Goal: Check status

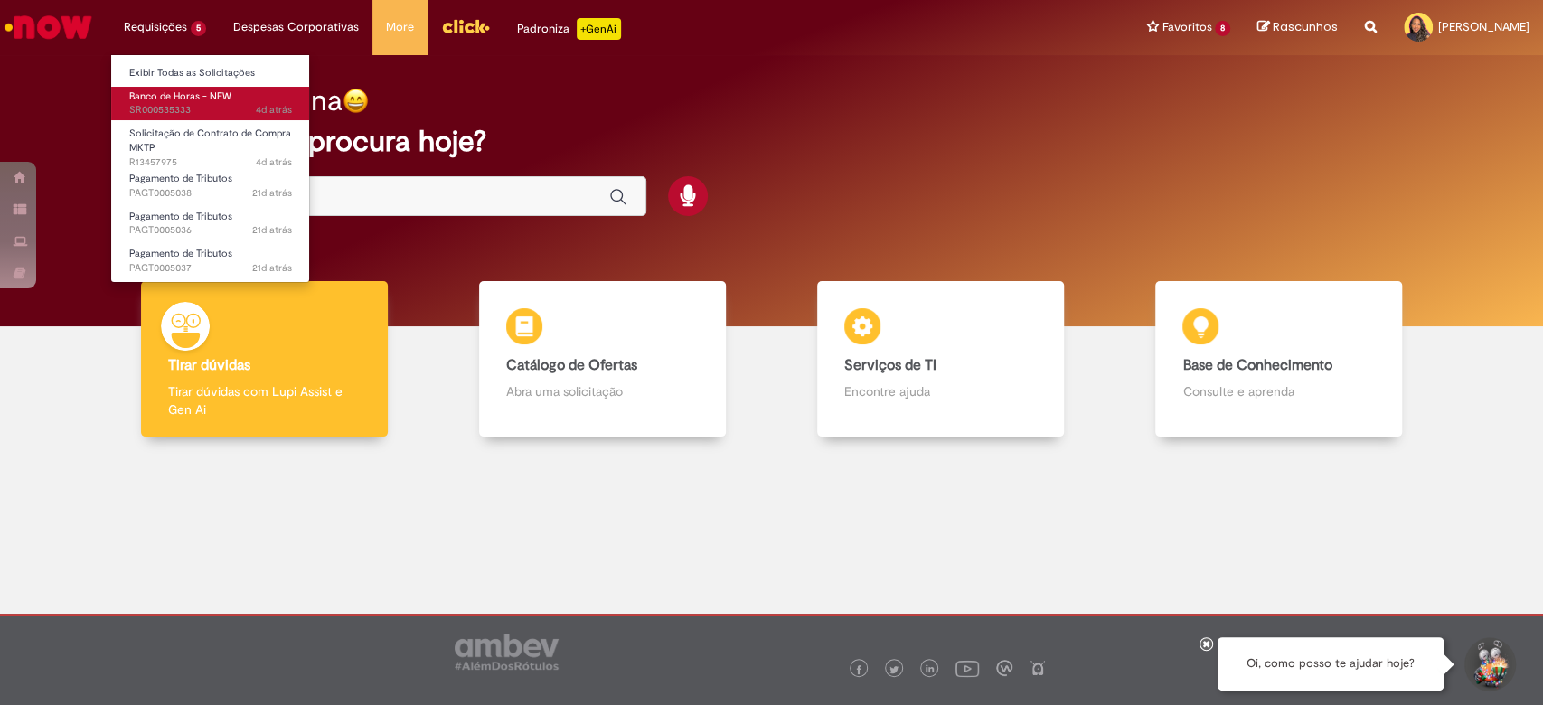
click at [214, 107] on span "4d atrás 4 dias atrás SR000535333" at bounding box center [210, 110] width 163 height 14
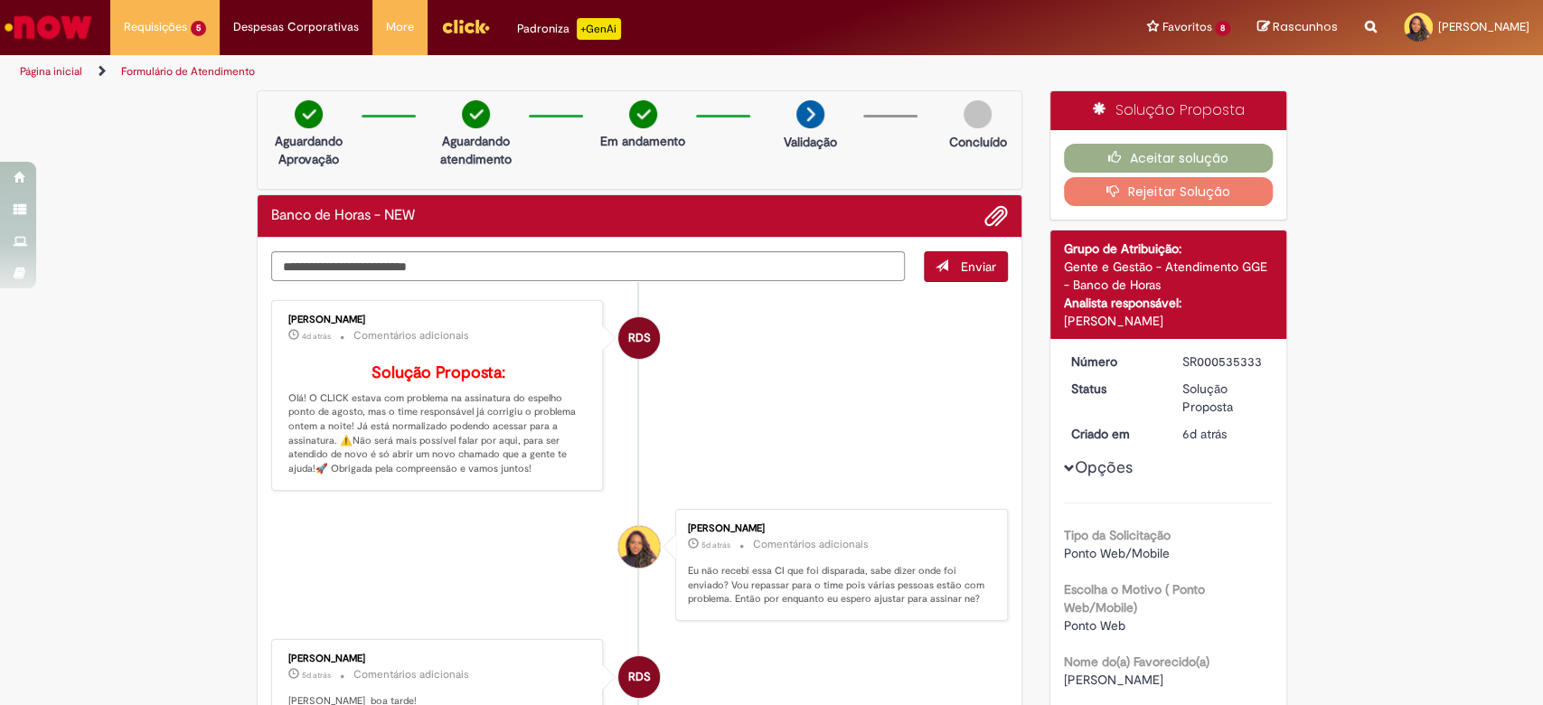
drag, startPoint x: 268, startPoint y: 286, endPoint x: 347, endPoint y: 307, distance: 81.6
click at [384, 391] on p "Solução Proposta: Olá! O CLICK estava com problema na assinatura do espelho pon…" at bounding box center [438, 420] width 301 height 112
drag, startPoint x: 313, startPoint y: 381, endPoint x: 459, endPoint y: 469, distance: 171.1
click at [459, 469] on p "Solução Proposta: Olá! O CLICK estava com problema na assinatura do espelho pon…" at bounding box center [438, 420] width 301 height 112
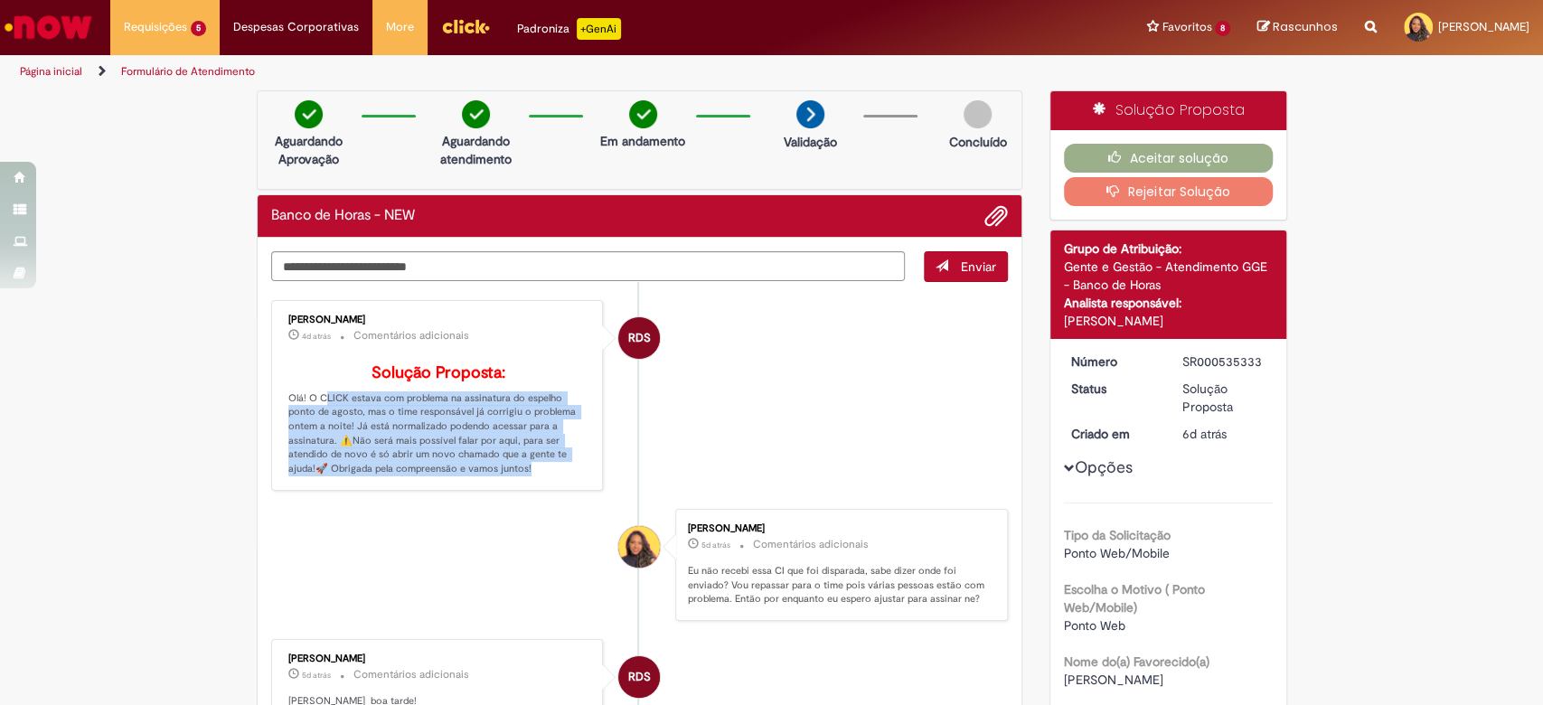
drag, startPoint x: 459, startPoint y: 469, endPoint x: 315, endPoint y: 389, distance: 165.5
click at [315, 389] on p "Solução Proposta: Olá! O CLICK estava com problema na assinatura do espelho pon…" at bounding box center [438, 420] width 301 height 112
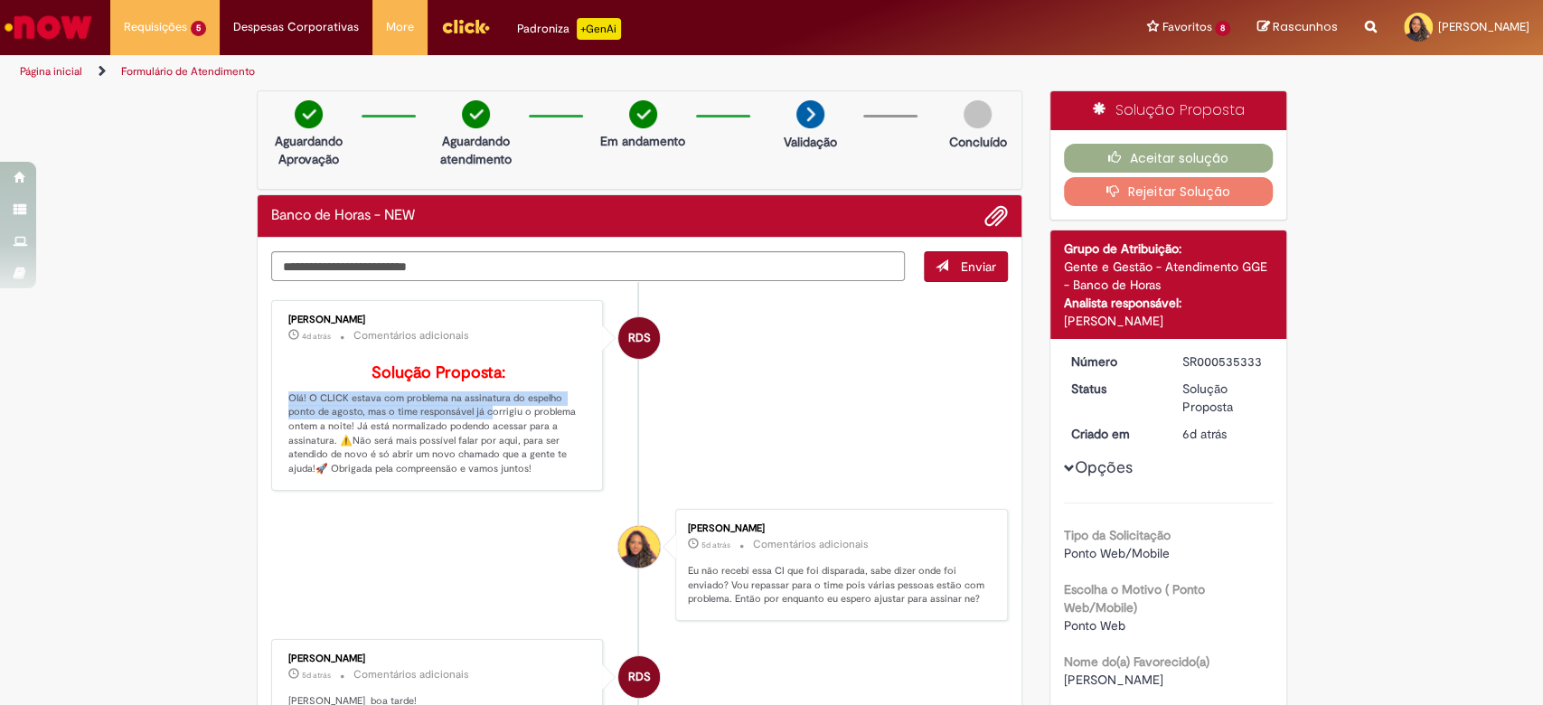
drag, startPoint x: 270, startPoint y: 407, endPoint x: 482, endPoint y: 411, distance: 211.6
click at [467, 411] on div "Raquel de Souza 4d atrás 4 dias atrás Comentários adicionais Solução Proposta: …" at bounding box center [438, 396] width 322 height 180
click at [522, 410] on p "Solução Proposta: Olá! O CLICK estava com problema na assinatura do espelho pon…" at bounding box center [438, 420] width 301 height 112
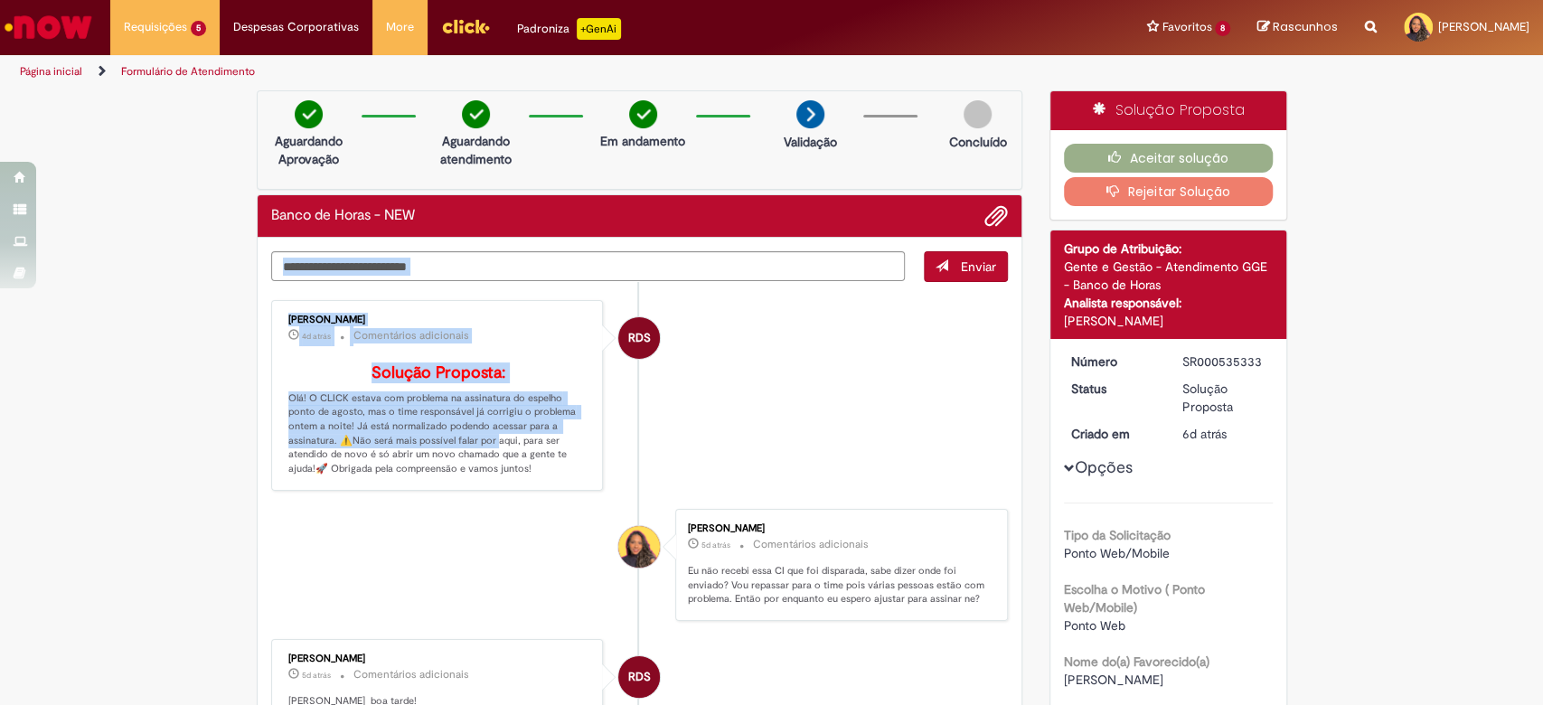
drag, startPoint x: 256, startPoint y: 433, endPoint x: 436, endPoint y: 443, distance: 180.1
click at [436, 443] on p "Solução Proposta: Olá! O CLICK estava com problema na assinatura do espelho pon…" at bounding box center [438, 420] width 301 height 112
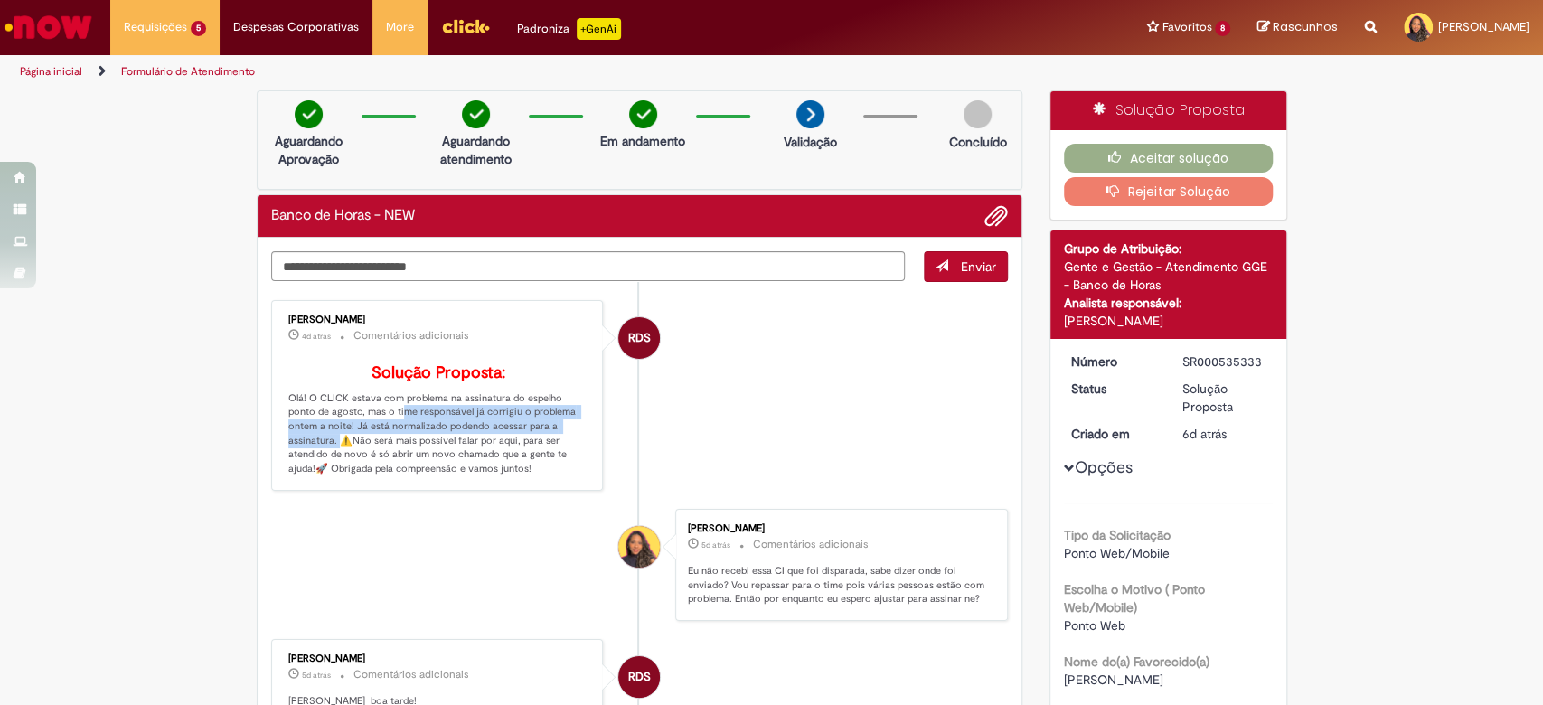
drag, startPoint x: 578, startPoint y: 427, endPoint x: 361, endPoint y: 412, distance: 218.3
click at [361, 412] on div "Raquel de Souza 4d atrás 4 dias atrás Comentários adicionais Solução Proposta: …" at bounding box center [438, 396] width 322 height 180
click at [361, 412] on p "Solução Proposta: Olá! O CLICK estava com problema na assinatura do espelho pon…" at bounding box center [438, 420] width 301 height 112
drag, startPoint x: 311, startPoint y: 426, endPoint x: 556, endPoint y: 428, distance: 245.0
click at [556, 428] on p "Solução Proposta: Olá! O CLICK estava com problema na assinatura do espelho pon…" at bounding box center [438, 420] width 301 height 112
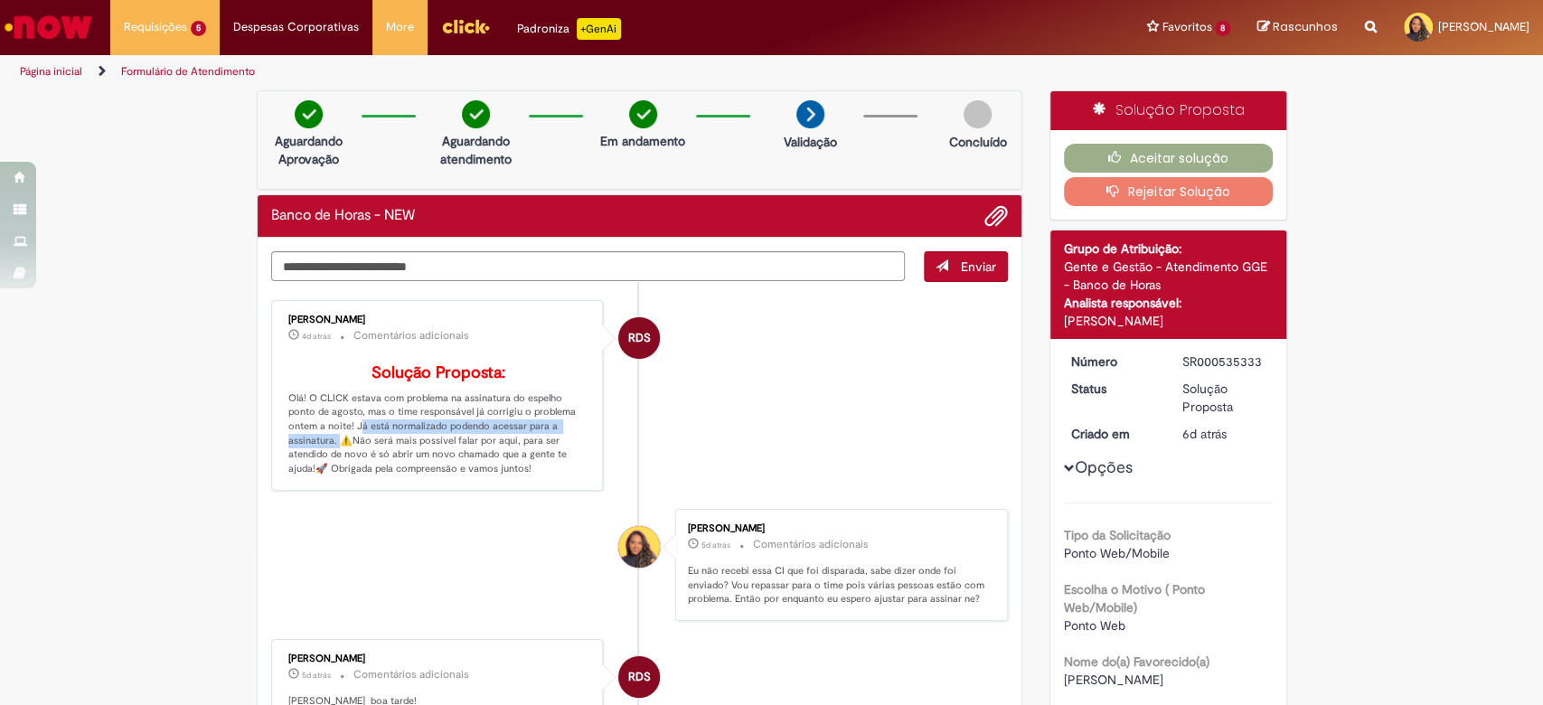
click at [556, 428] on p "Solução Proposta: Olá! O CLICK estava com problema na assinatura do espelho pon…" at bounding box center [438, 420] width 301 height 112
drag, startPoint x: 1181, startPoint y: 281, endPoint x: 994, endPoint y: 283, distance: 187.1
click at [994, 283] on div "Verificar Código de Barras Aguardando Aprovação Aguardando atendimento Em andam…" at bounding box center [772, 686] width 1058 height 1193
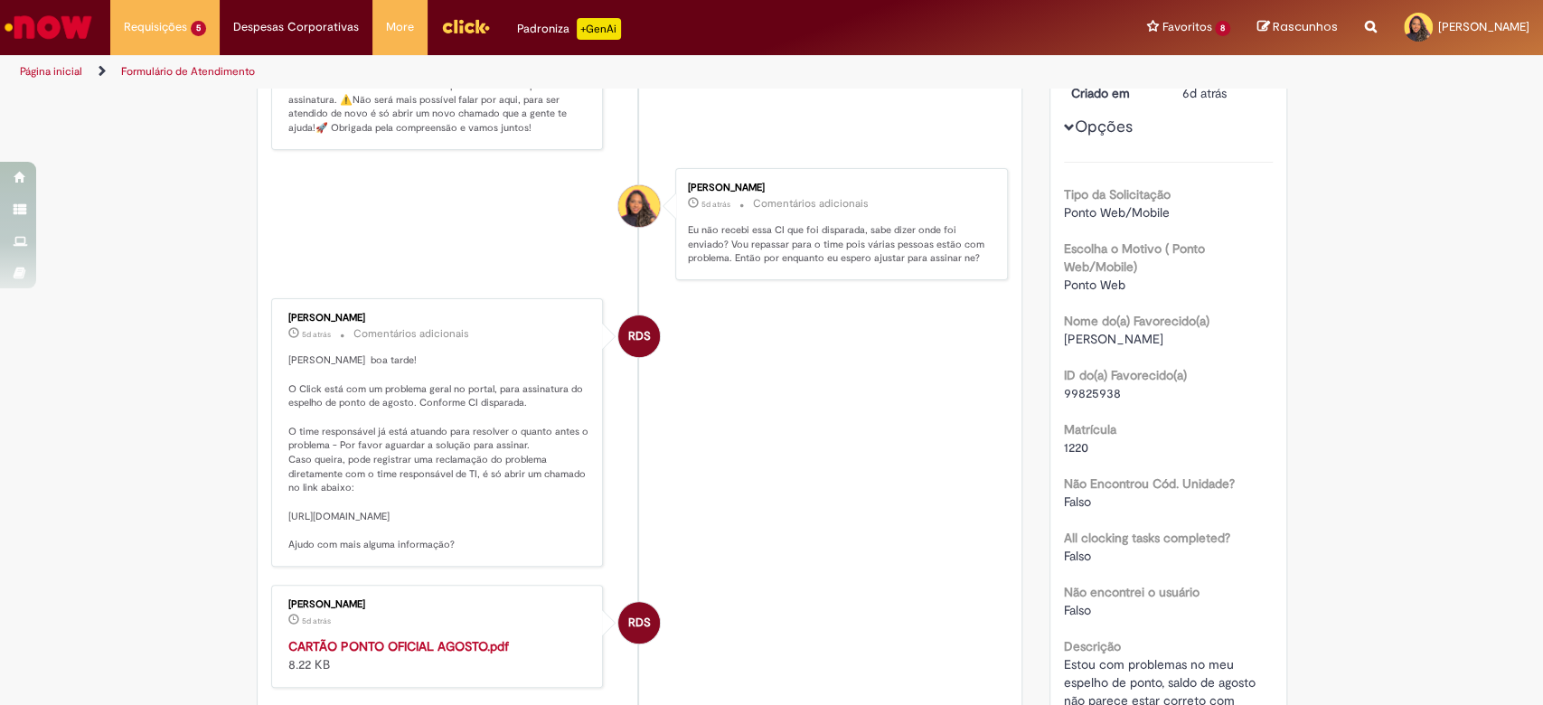
scroll to position [268, 0]
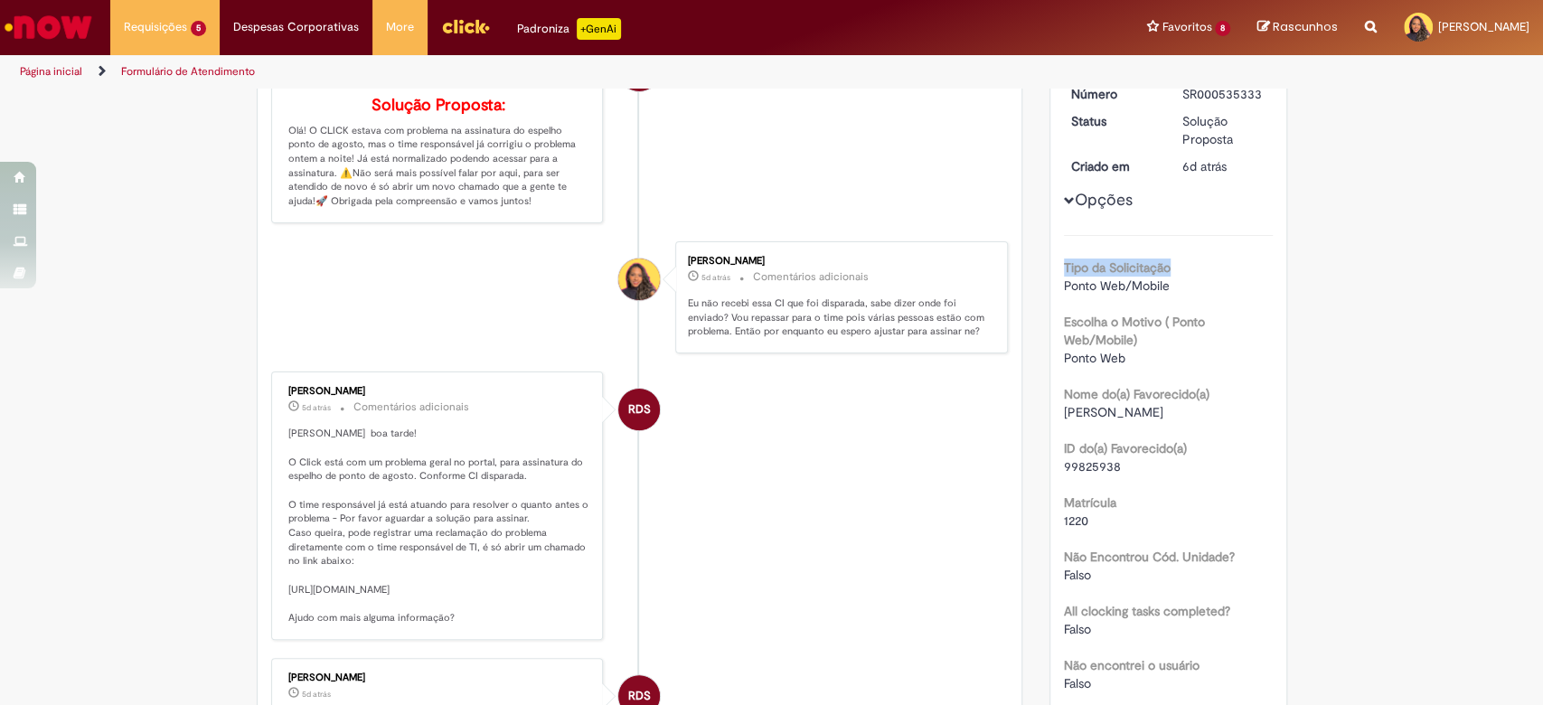
drag, startPoint x: 1383, startPoint y: 235, endPoint x: 1370, endPoint y: 274, distance: 40.9
click at [1388, 275] on div "Verificar Código de Barras Aguardando Aprovação Aguardando atendimento Em andam…" at bounding box center [771, 419] width 1543 height 1193
click at [1436, 367] on div "Verificar Código de Barras Aguardando Aprovação Aguardando atendimento Em andam…" at bounding box center [771, 419] width 1543 height 1193
drag, startPoint x: 1187, startPoint y: 287, endPoint x: 1049, endPoint y: 287, distance: 137.4
click at [1050, 287] on div "Número SR000535333 Status Solução Proposta Criado em 6d atrás 6 dias atrás Opçõ…" at bounding box center [1168, 449] width 236 height 757
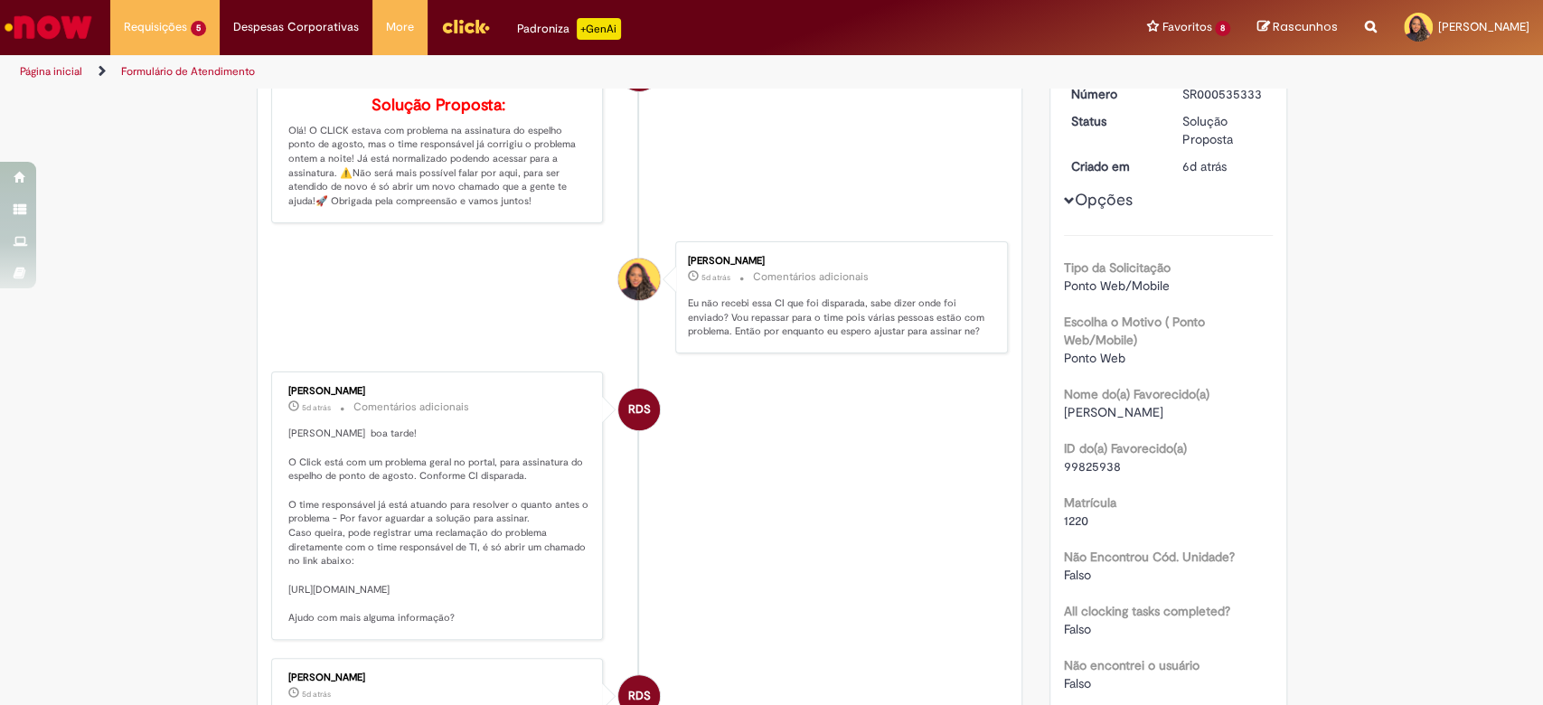
click at [1145, 254] on div "Tipo da Solicitação Ponto Web/Mobile" at bounding box center [1168, 274] width 209 height 41
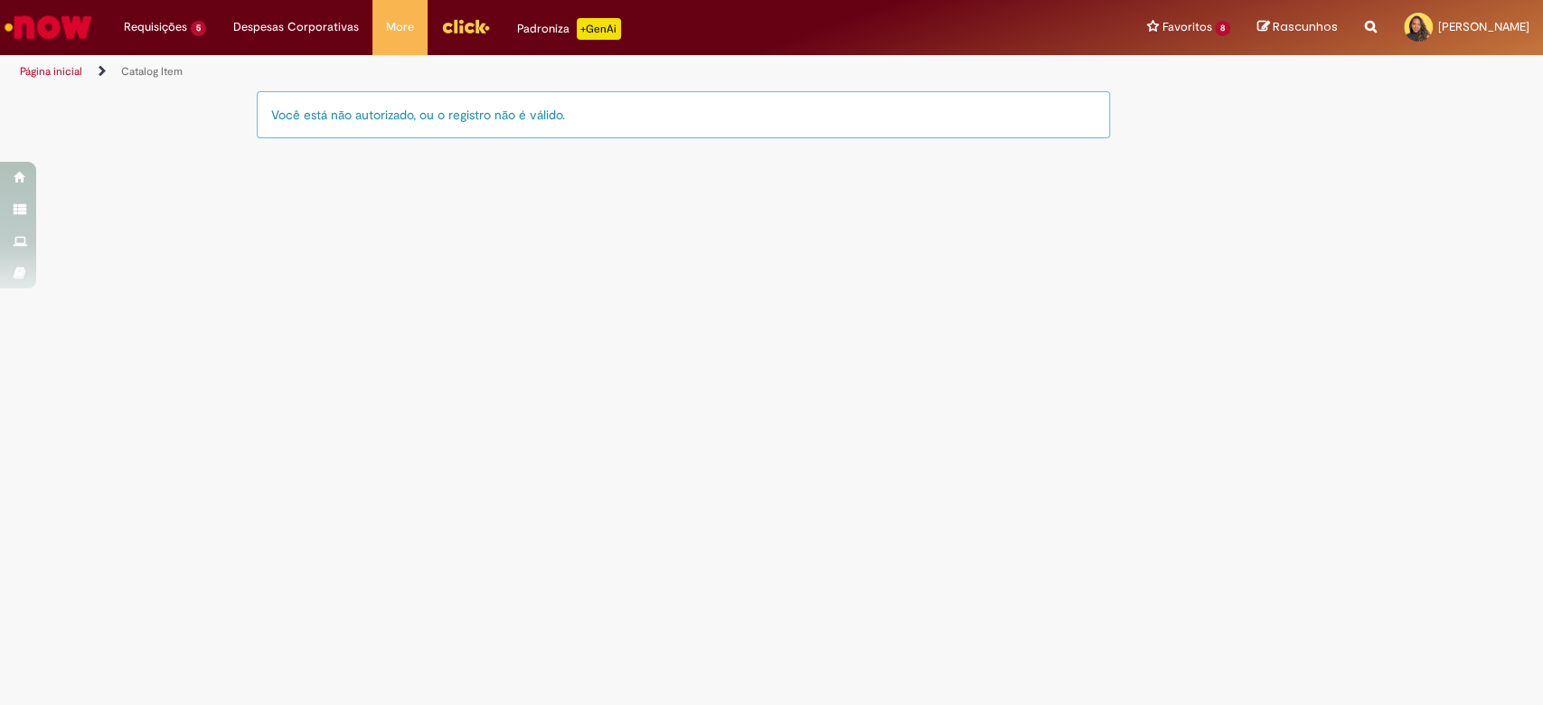
drag, startPoint x: 262, startPoint y: 113, endPoint x: 700, endPoint y: 143, distance: 438.5
click at [700, 143] on div "Você está não autorizado, ou o registro não é válido." at bounding box center [683, 123] width 881 height 65
